Goal: Find specific page/section: Find specific page/section

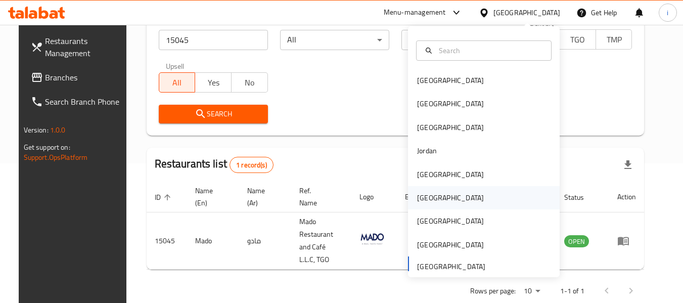
click at [420, 200] on div "Oman" at bounding box center [450, 197] width 67 height 11
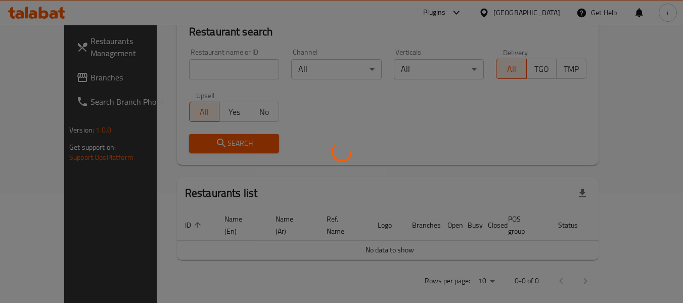
scroll to position [140, 0]
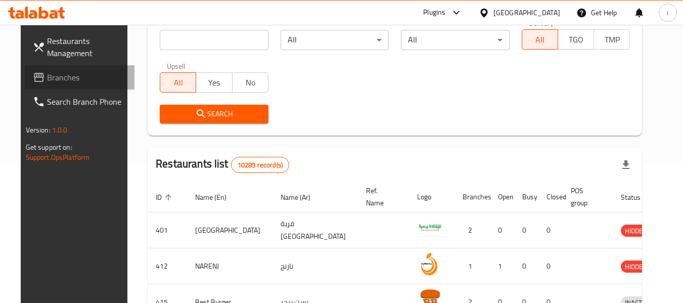
click at [67, 79] on span "Branches" at bounding box center [87, 77] width 80 height 12
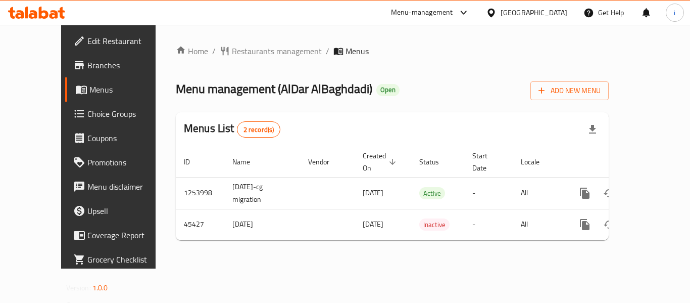
click at [560, 12] on div "Oman" at bounding box center [534, 12] width 67 height 11
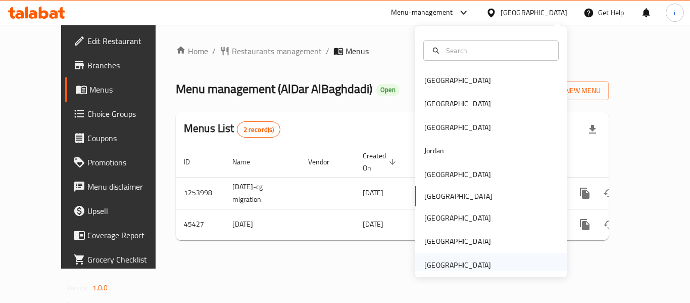
click at [457, 266] on div "[GEOGRAPHIC_DATA]" at bounding box center [458, 264] width 67 height 11
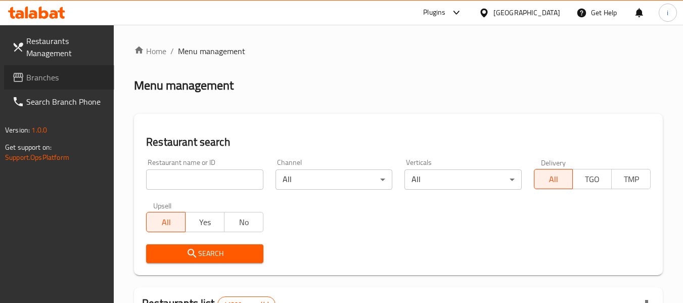
click at [47, 76] on span "Branches" at bounding box center [66, 77] width 80 height 12
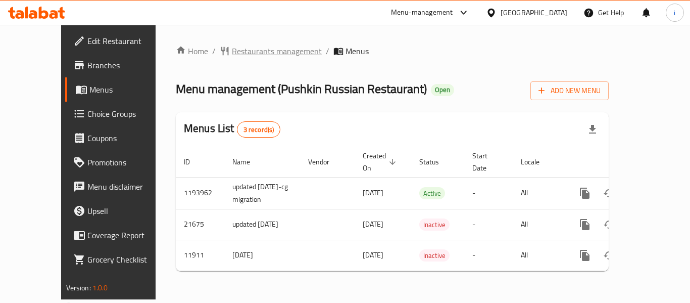
click at [243, 53] on span "Restaurants management" at bounding box center [277, 51] width 90 height 12
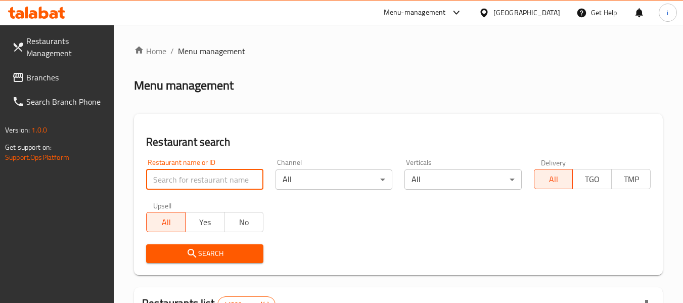
click at [201, 178] on input "search" at bounding box center [204, 179] width 117 height 20
paste input "7336"
type input "7336"
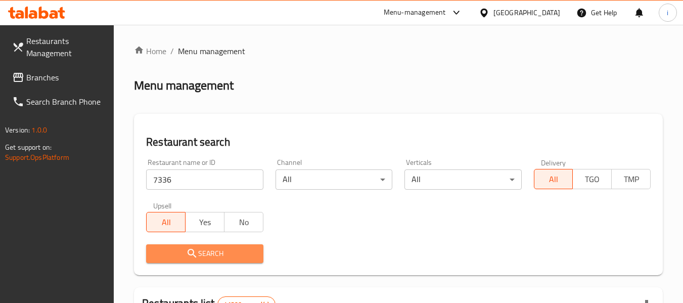
click at [162, 256] on span "Search" at bounding box center [204, 253] width 101 height 13
click at [162, 256] on div at bounding box center [341, 151] width 683 height 303
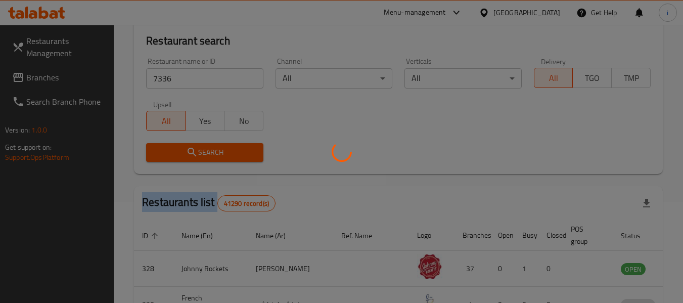
scroll to position [140, 0]
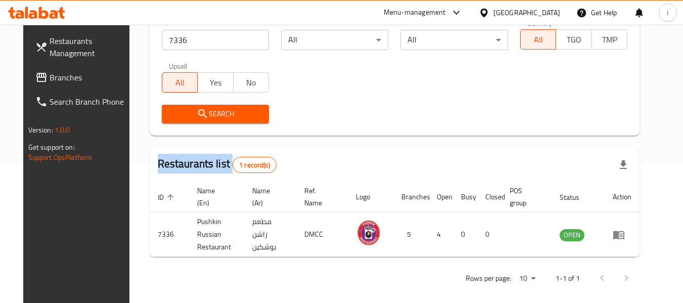
click at [60, 82] on span "Branches" at bounding box center [90, 77] width 80 height 12
